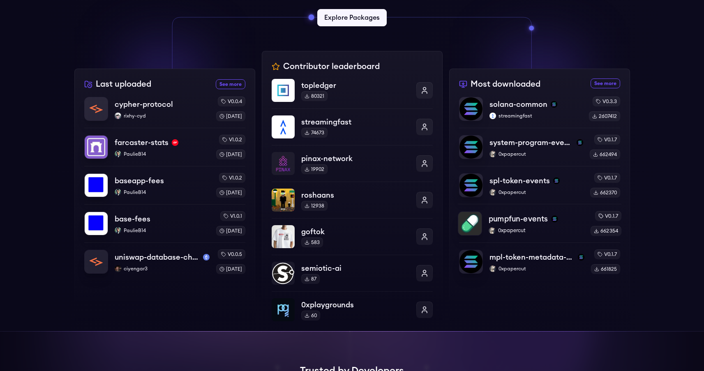
scroll to position [257, 0]
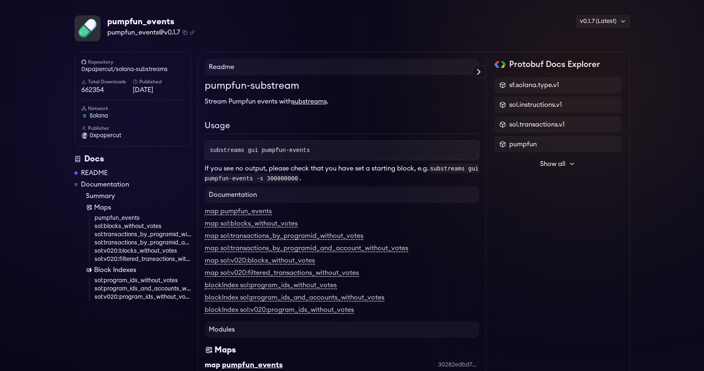
scroll to position [37, 0]
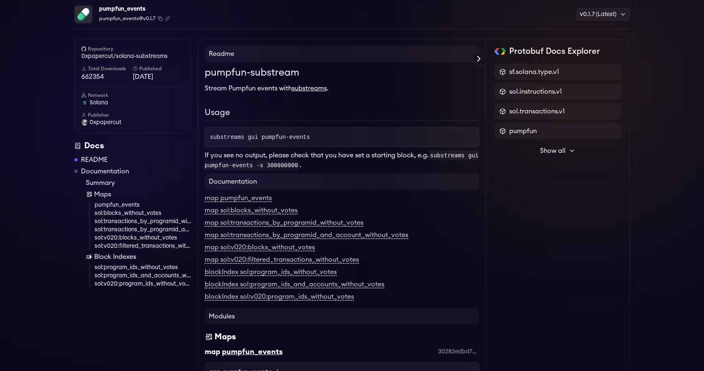
click at [311, 145] on pre "substreams gui pumpfun-events" at bounding box center [342, 137] width 275 height 20
click at [315, 142] on pre "substreams gui pumpfun-events" at bounding box center [342, 137] width 275 height 20
click at [317, 140] on pre "substreams gui pumpfun-events" at bounding box center [342, 137] width 275 height 20
drag, startPoint x: 326, startPoint y: 134, endPoint x: 334, endPoint y: 132, distance: 9.0
click at [329, 134] on pre "substreams gui pumpfun-events" at bounding box center [342, 137] width 275 height 20
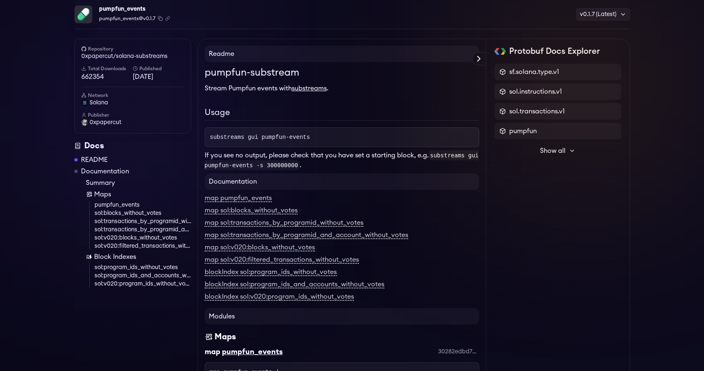
click at [334, 132] on pre "substreams gui pumpfun-events" at bounding box center [342, 137] width 275 height 20
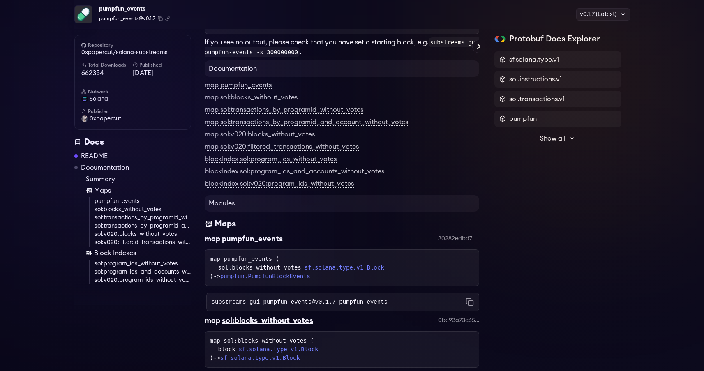
scroll to position [0, 0]
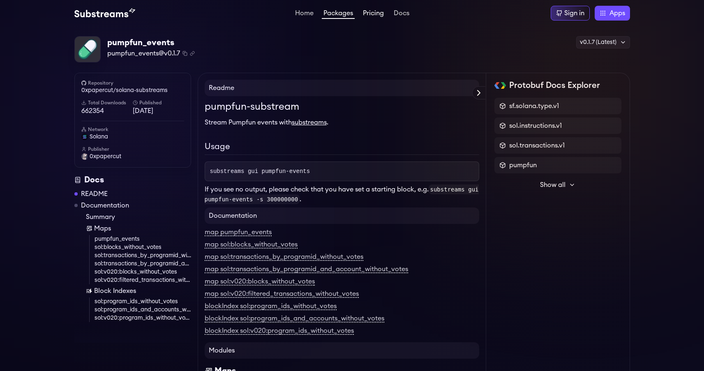
click at [374, 13] on link "Pricing" at bounding box center [373, 14] width 24 height 8
